Goal: Task Accomplishment & Management: Manage account settings

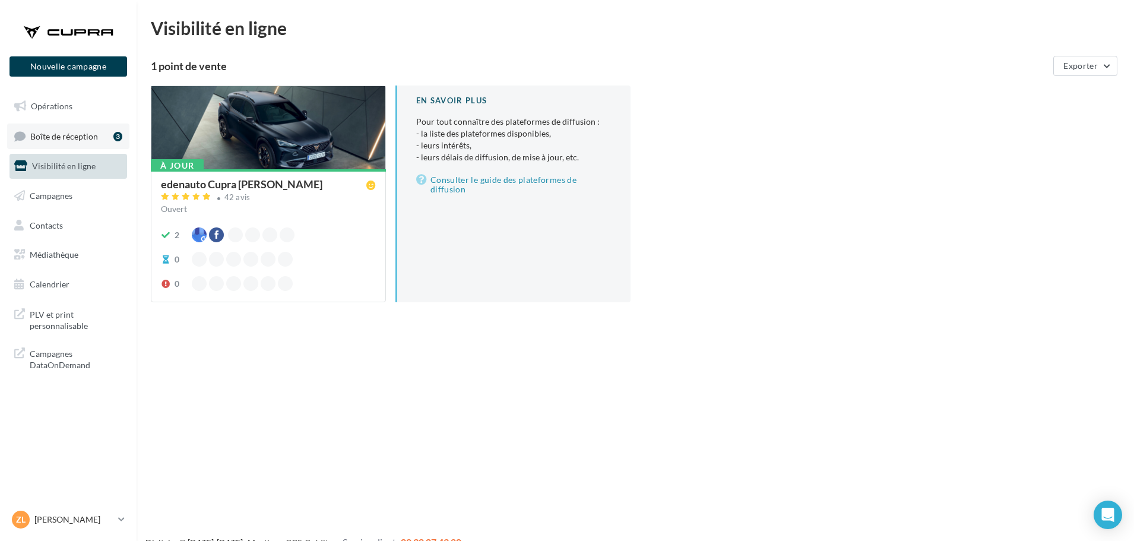
click at [80, 138] on span "Boîte de réception" at bounding box center [64, 136] width 68 height 10
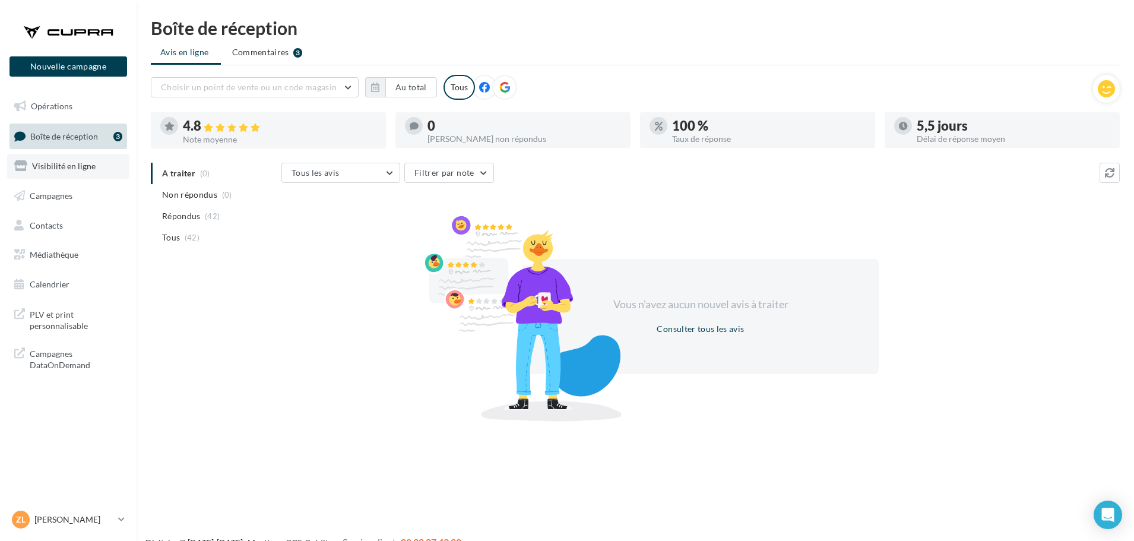
click at [77, 156] on link "Visibilité en ligne" at bounding box center [68, 166] width 122 height 25
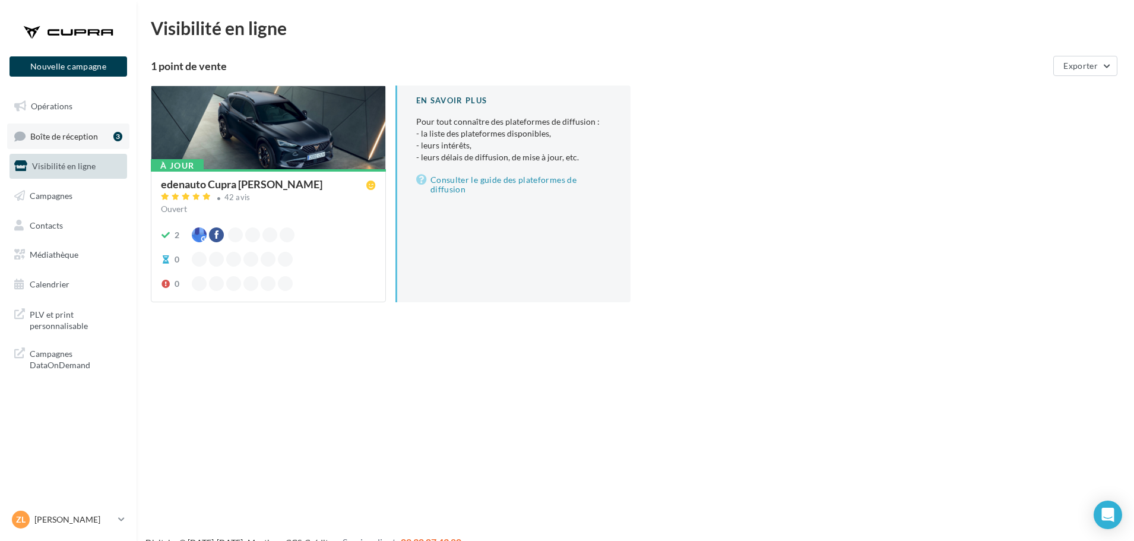
click at [65, 138] on span "Boîte de réception" at bounding box center [64, 136] width 68 height 10
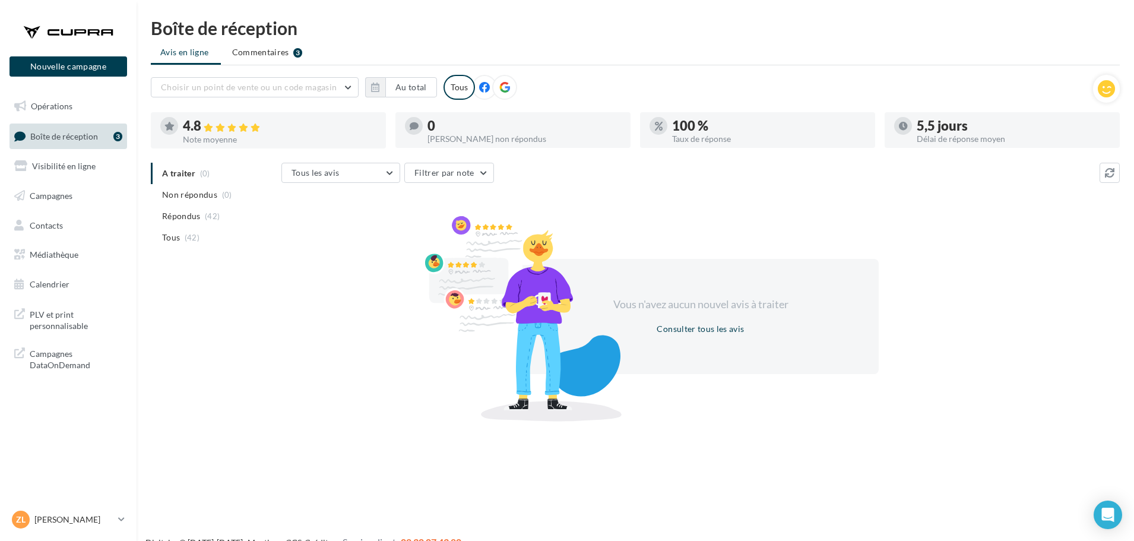
click at [61, 138] on span "Boîte de réception" at bounding box center [64, 136] width 68 height 10
click at [125, 518] on link "Zl [PERSON_NAME] cupra_pau" at bounding box center [68, 519] width 118 height 23
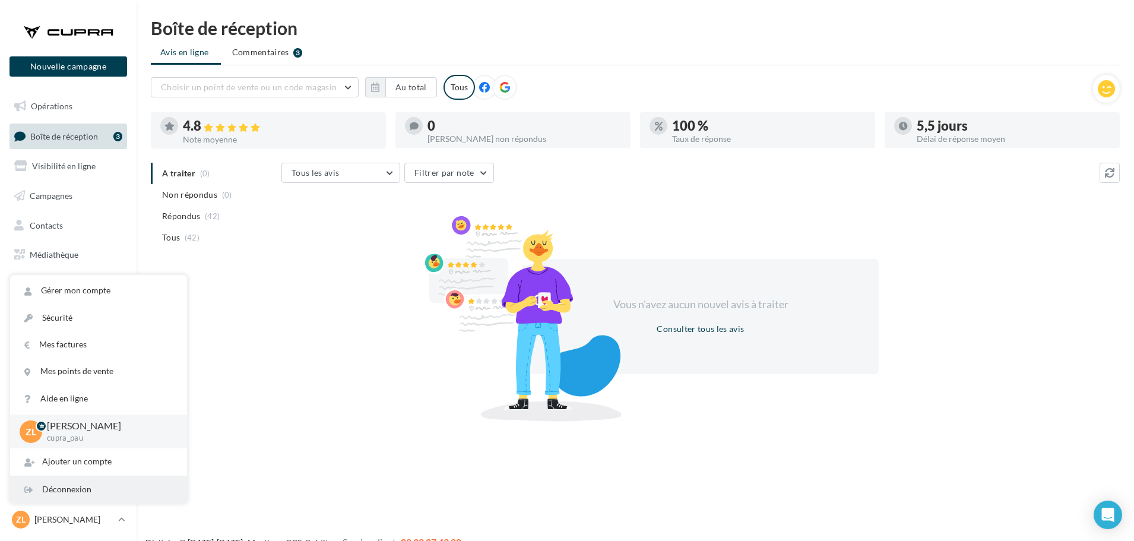
click at [87, 487] on div "Déconnexion" at bounding box center [98, 489] width 177 height 27
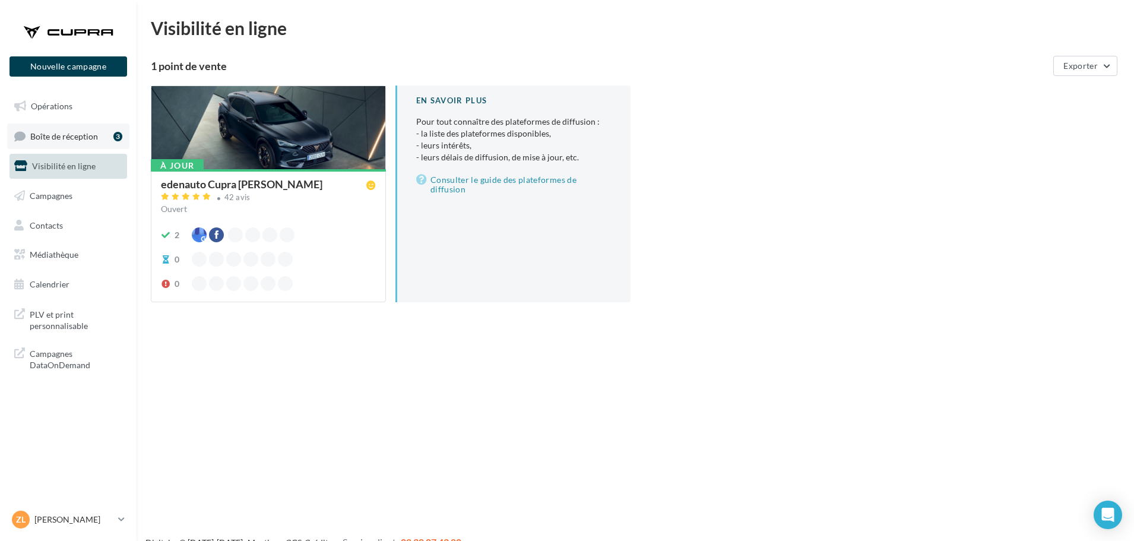
click at [65, 138] on span "Boîte de réception" at bounding box center [64, 136] width 68 height 10
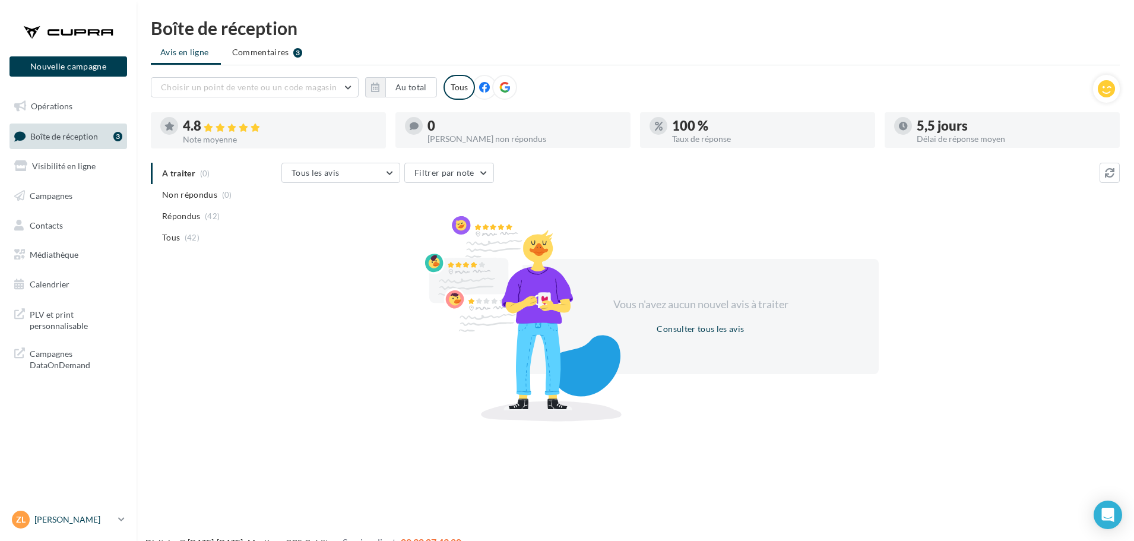
drag, startPoint x: 115, startPoint y: 516, endPoint x: 126, endPoint y: 518, distance: 12.0
click at [115, 516] on link "Zl [PERSON_NAME] cupra_pau" at bounding box center [68, 519] width 118 height 23
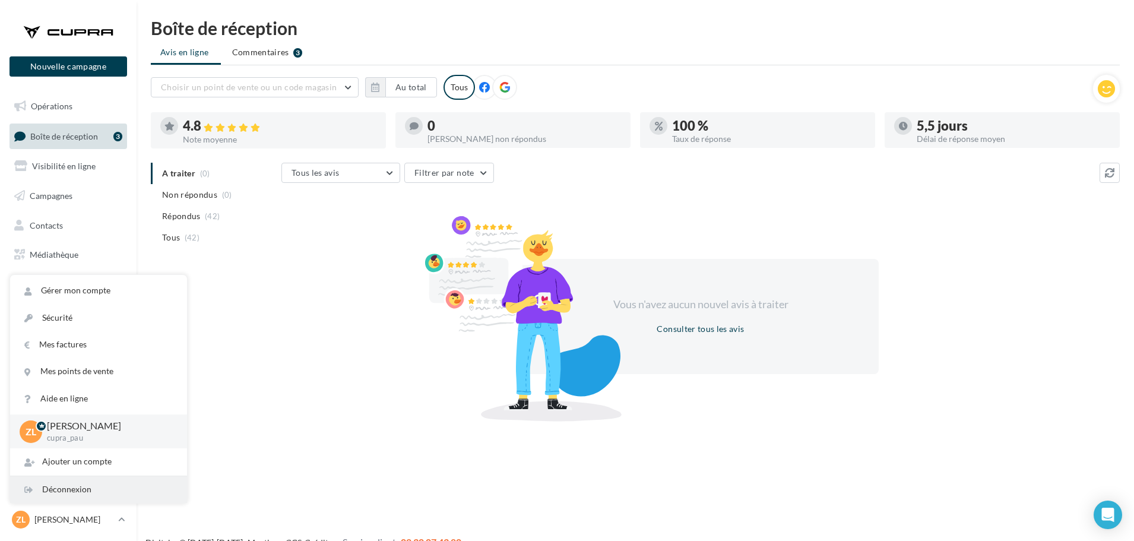
click at [75, 490] on div "Déconnexion" at bounding box center [98, 489] width 177 height 27
